Goal: Transaction & Acquisition: Purchase product/service

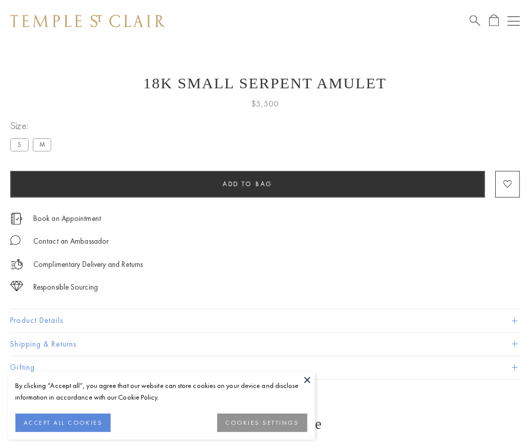
scroll to position [4, 0]
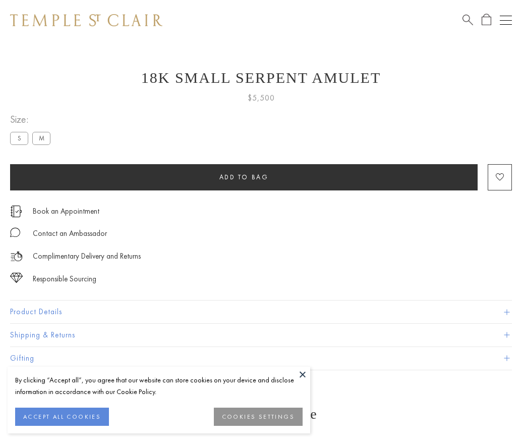
click at [244, 177] on span "Add to bag" at bounding box center [244, 177] width 49 height 9
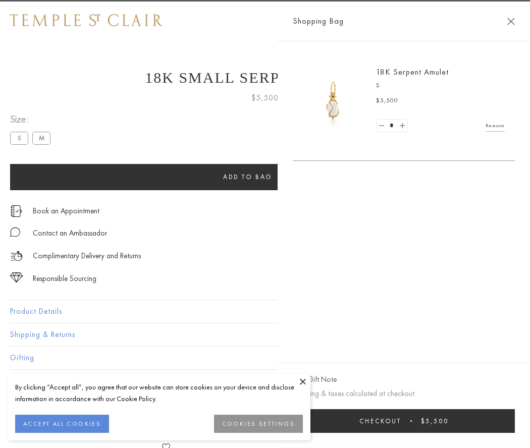
click at [410, 421] on button "Checkout $5,500" at bounding box center [404, 421] width 222 height 24
